Goal: Communication & Community: Answer question/provide support

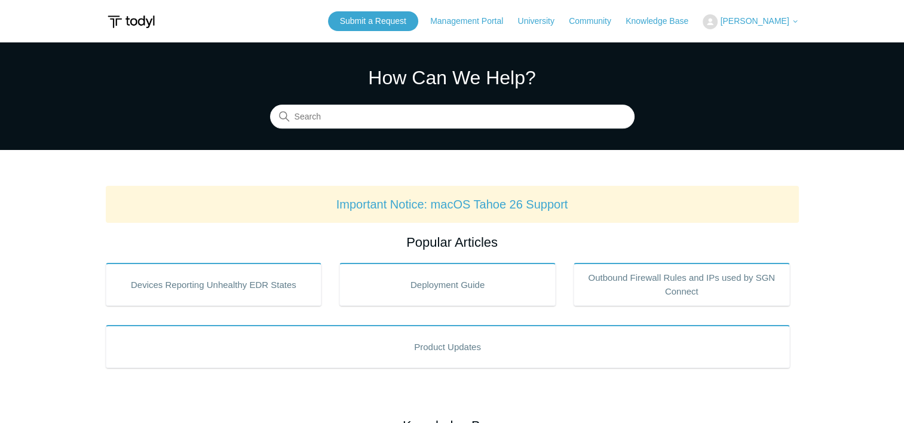
click at [748, 24] on span "[PERSON_NAME]" at bounding box center [754, 21] width 69 height 10
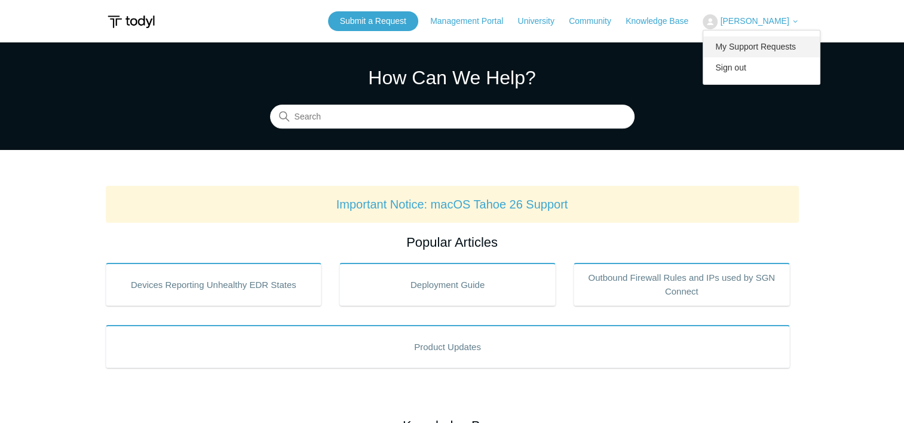
click at [736, 46] on link "My Support Requests" at bounding box center [761, 46] width 117 height 21
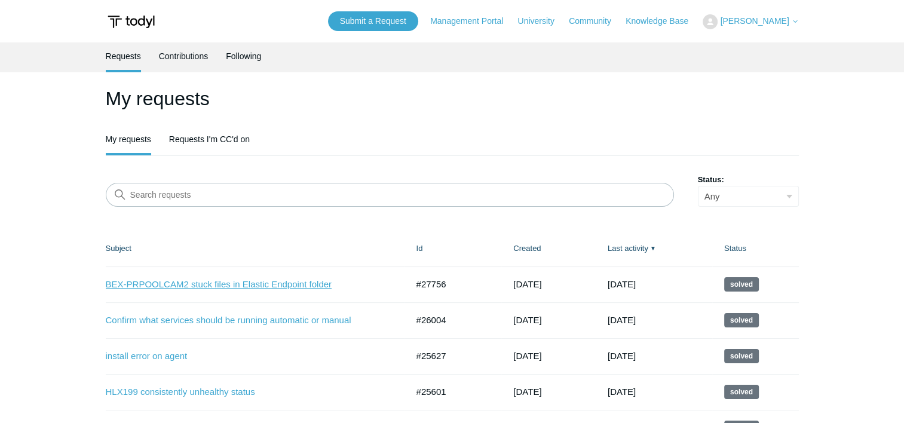
click at [164, 287] on link "BEX-PRPOOLCAM2 stuck files in Elastic Endpoint folder" at bounding box center [248, 285] width 284 height 14
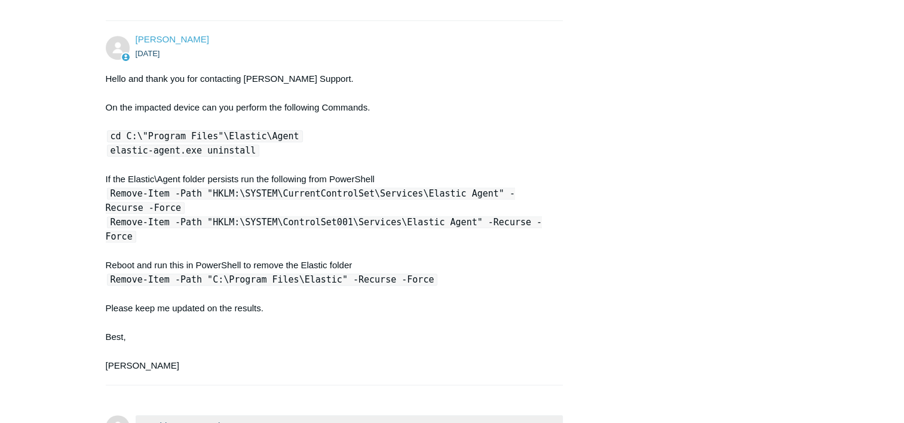
scroll to position [696, 0]
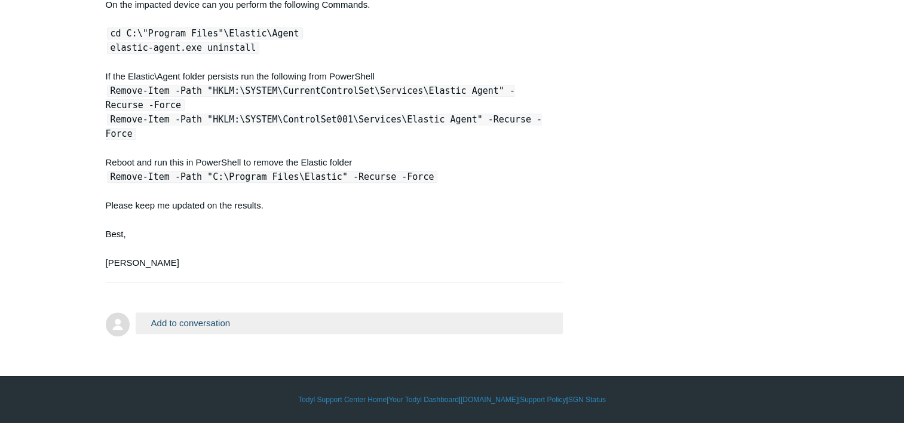
click at [211, 323] on button "Add to conversation" at bounding box center [350, 323] width 428 height 21
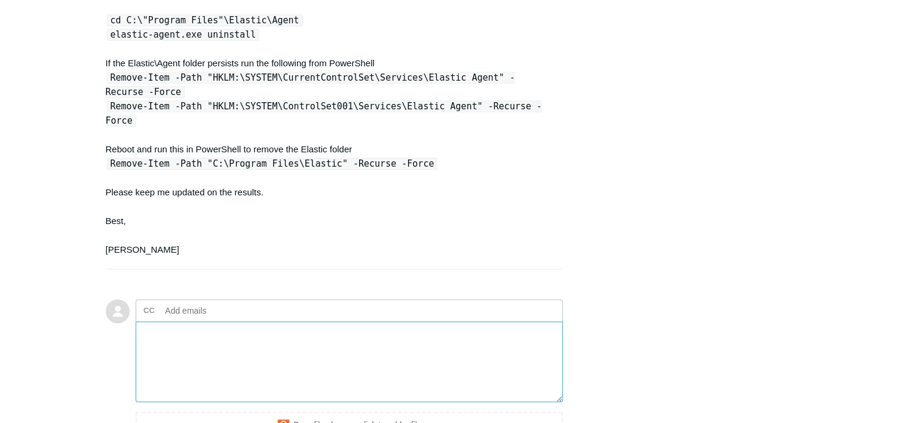
click at [277, 347] on textarea "Add your reply" at bounding box center [350, 362] width 428 height 81
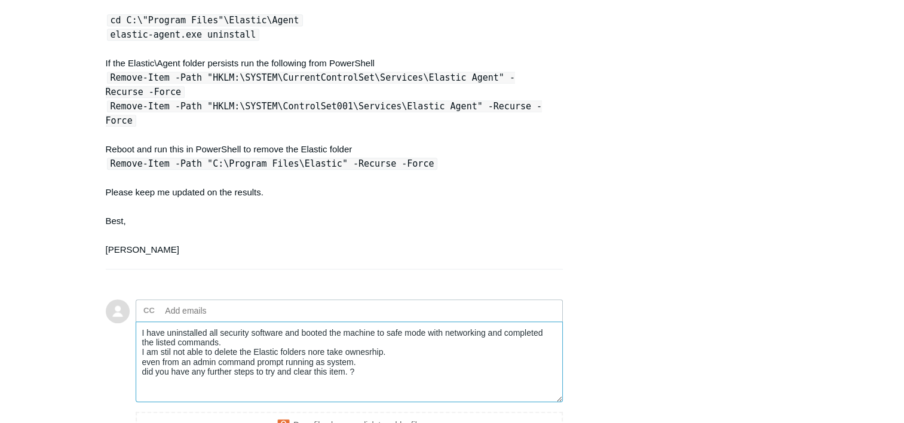
click at [292, 371] on textarea "I have uninstalled all security software and booted the machine to safe mode wi…" at bounding box center [350, 362] width 428 height 81
click at [397, 365] on textarea "I have uninstalled all security software and booted the machine to safe mode wi…" at bounding box center [350, 362] width 428 height 81
click at [392, 361] on textarea "I have uninstalled all security software and booted the machine to safe mode wi…" at bounding box center [350, 362] width 428 height 81
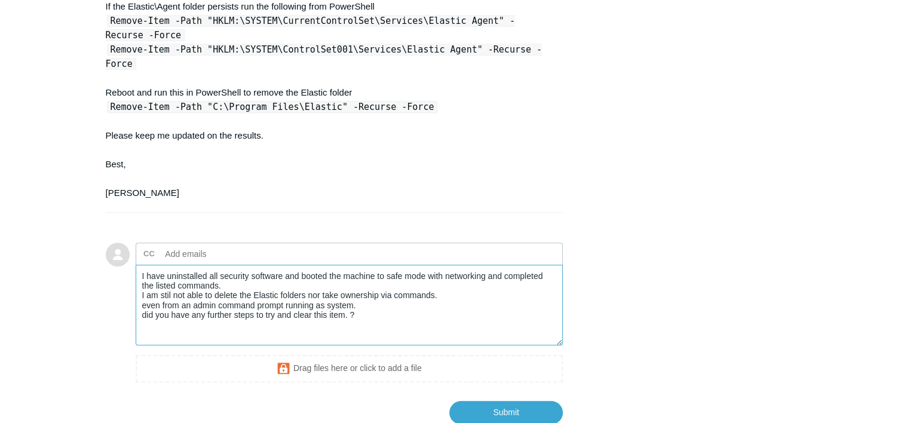
scroll to position [816, 0]
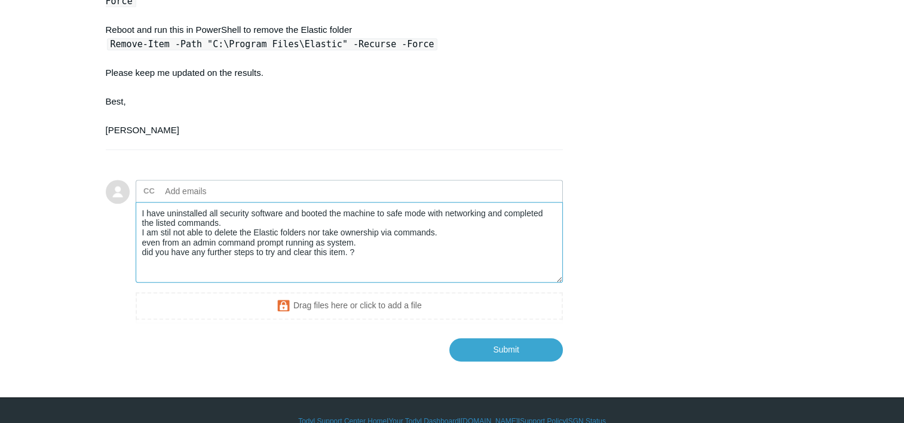
click at [371, 270] on textarea "I have uninstalled all security software and booted the machine to safe mode wi…" at bounding box center [350, 242] width 428 height 81
type textarea "I have uninstalled all security software and booted the machine to safe mode wi…"
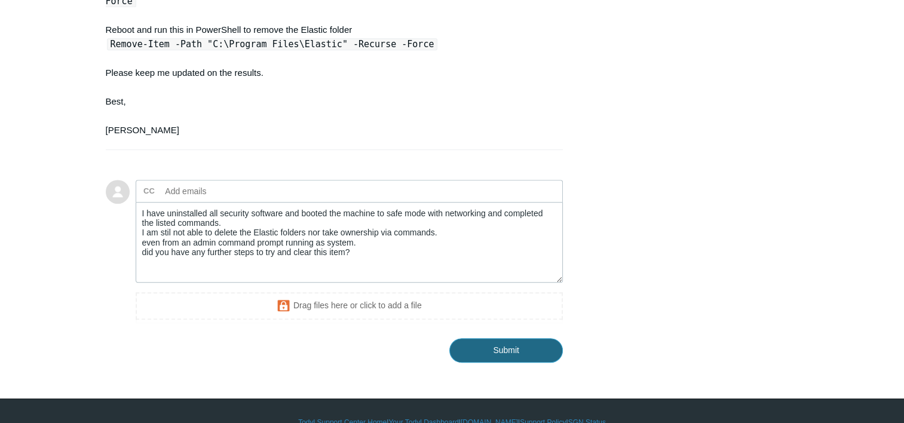
click at [486, 356] on input "Submit" at bounding box center [506, 350] width 114 height 24
